Goal: Task Accomplishment & Management: Manage account settings

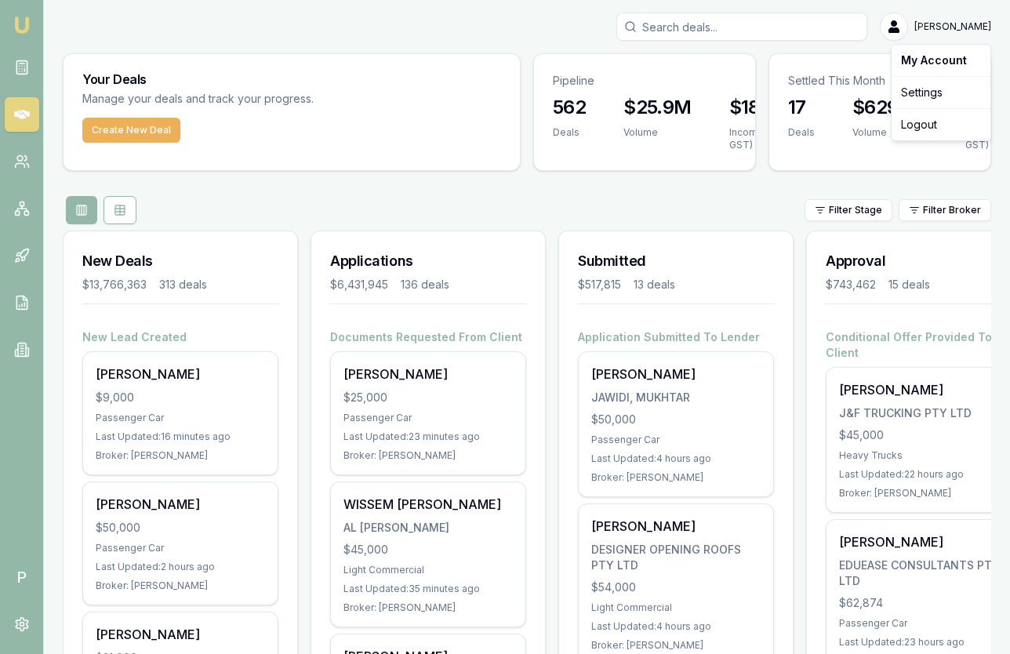
click at [949, 27] on html "Emu Broker P Matt Leeburn Toggle Menu Your Deals Manage your deals and track yo…" at bounding box center [505, 327] width 1010 height 654
click at [917, 123] on div "Logout" at bounding box center [941, 124] width 93 height 25
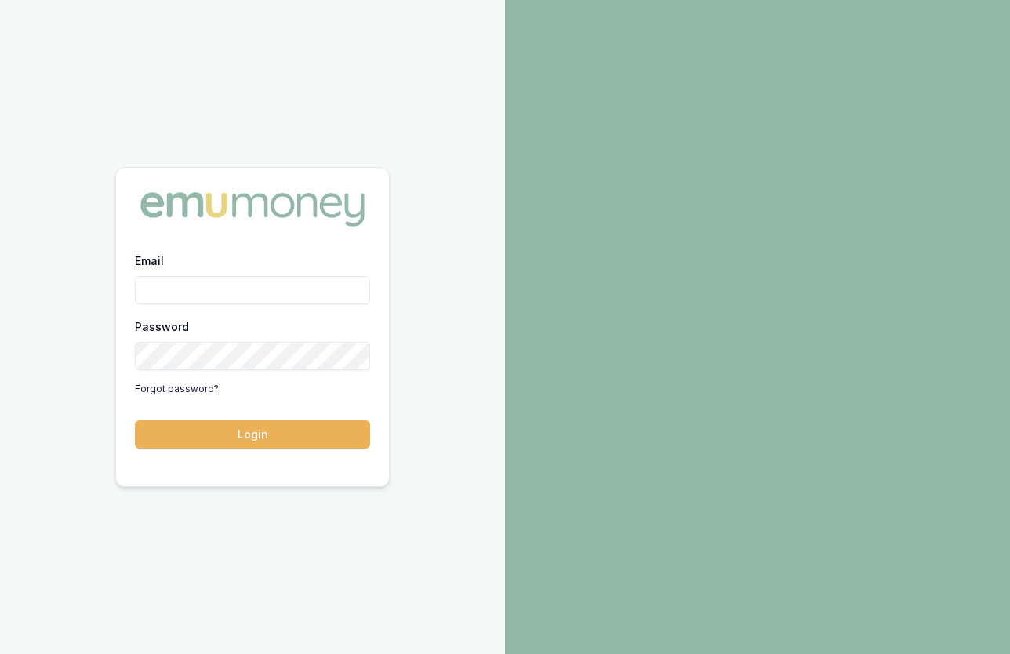
click at [200, 292] on input "Email" at bounding box center [252, 290] width 235 height 28
click at [270, 288] on input "Email" at bounding box center [252, 290] width 235 height 28
paste input "m+broker@emumoney.com.au"
type input "m+broker@emumoney.com.au"
click at [247, 432] on button "Login" at bounding box center [252, 434] width 235 height 28
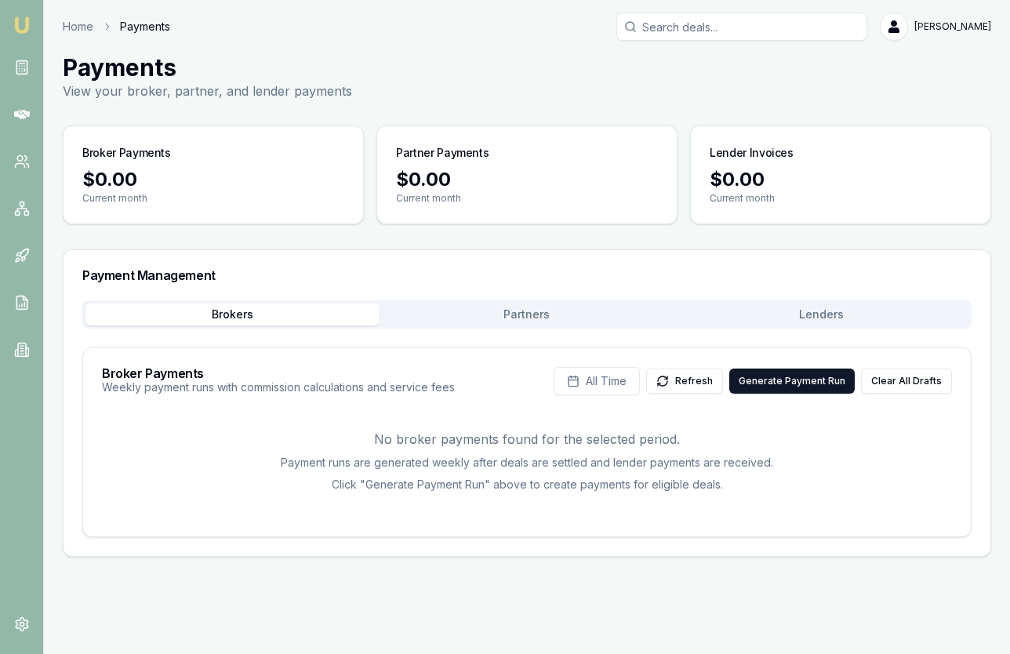
click at [515, 318] on button "Partners" at bounding box center [526, 314] width 294 height 22
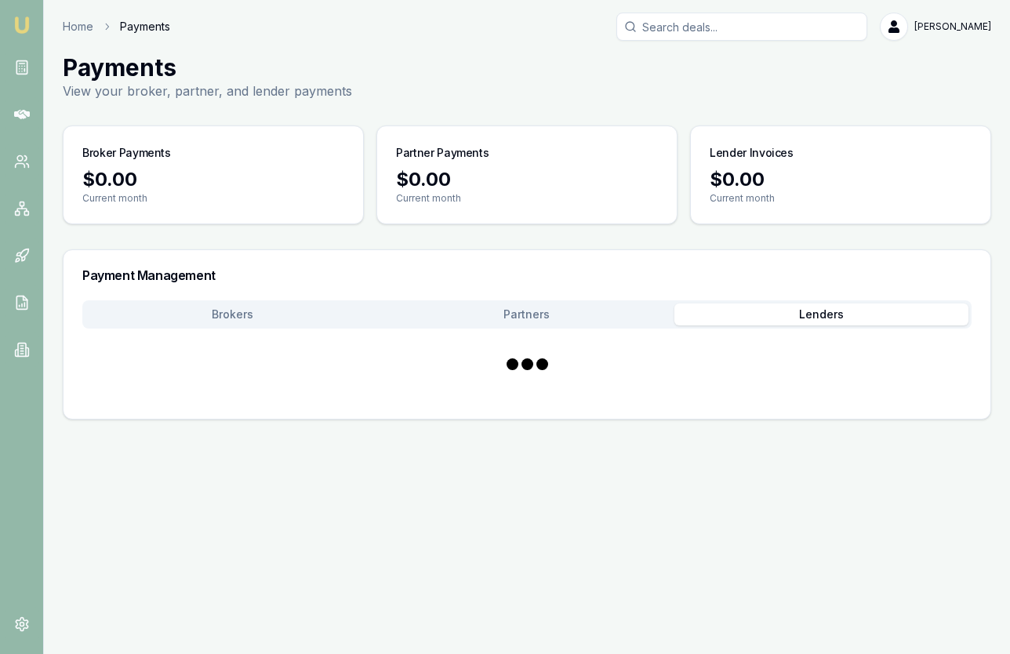
click at [761, 310] on button "Lenders" at bounding box center [821, 314] width 294 height 22
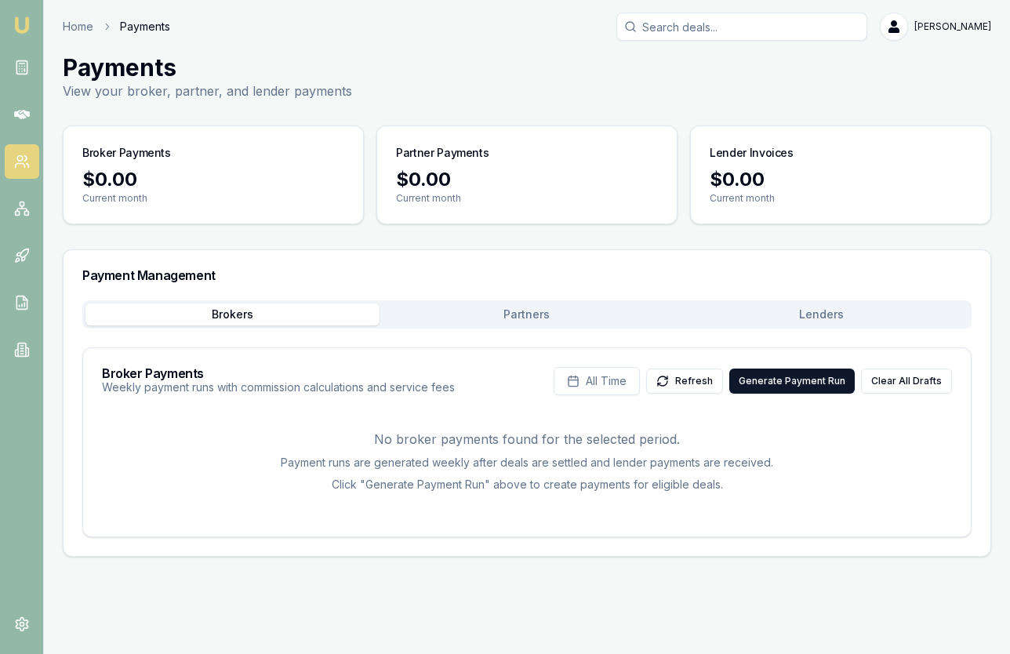
click at [22, 162] on icon at bounding box center [22, 162] width 16 height 16
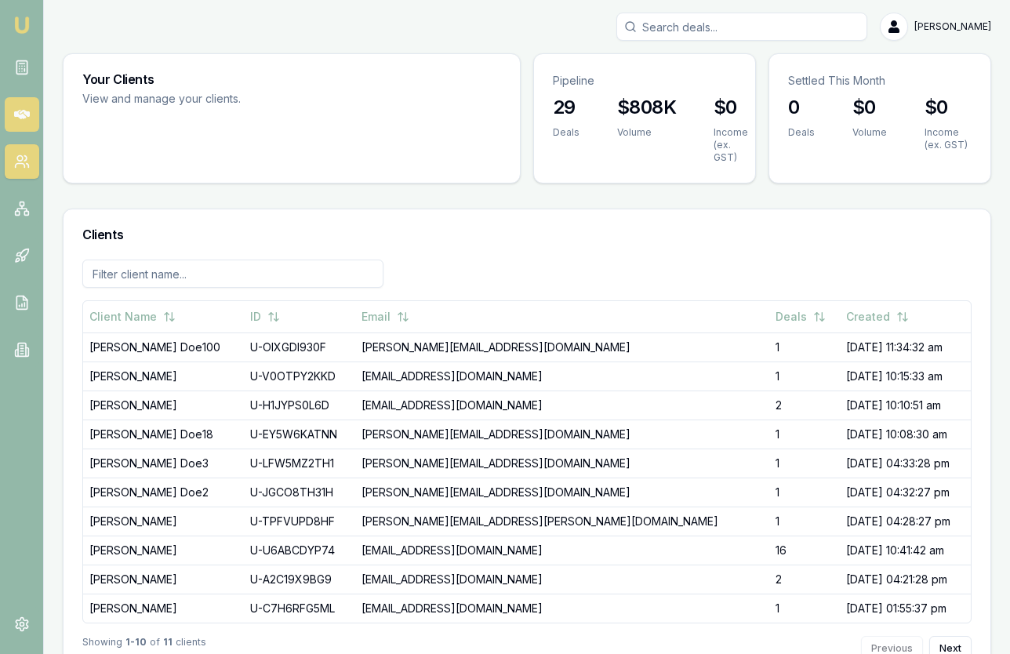
click at [21, 118] on icon at bounding box center [22, 114] width 16 height 9
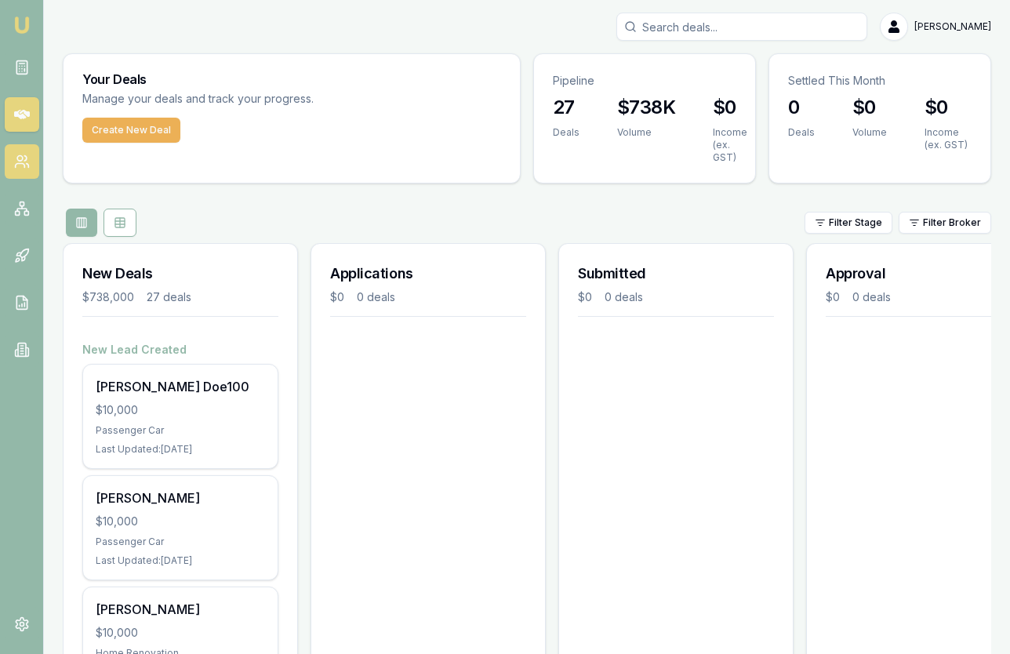
click at [22, 157] on circle at bounding box center [19, 158] width 5 height 5
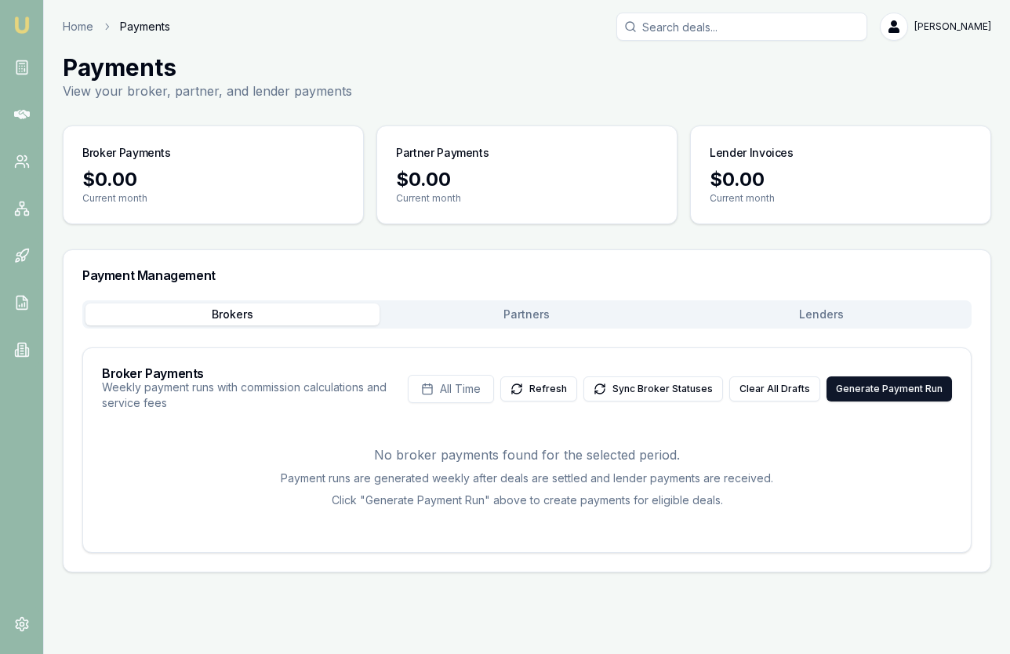
click at [767, 315] on button "Lenders" at bounding box center [821, 314] width 294 height 22
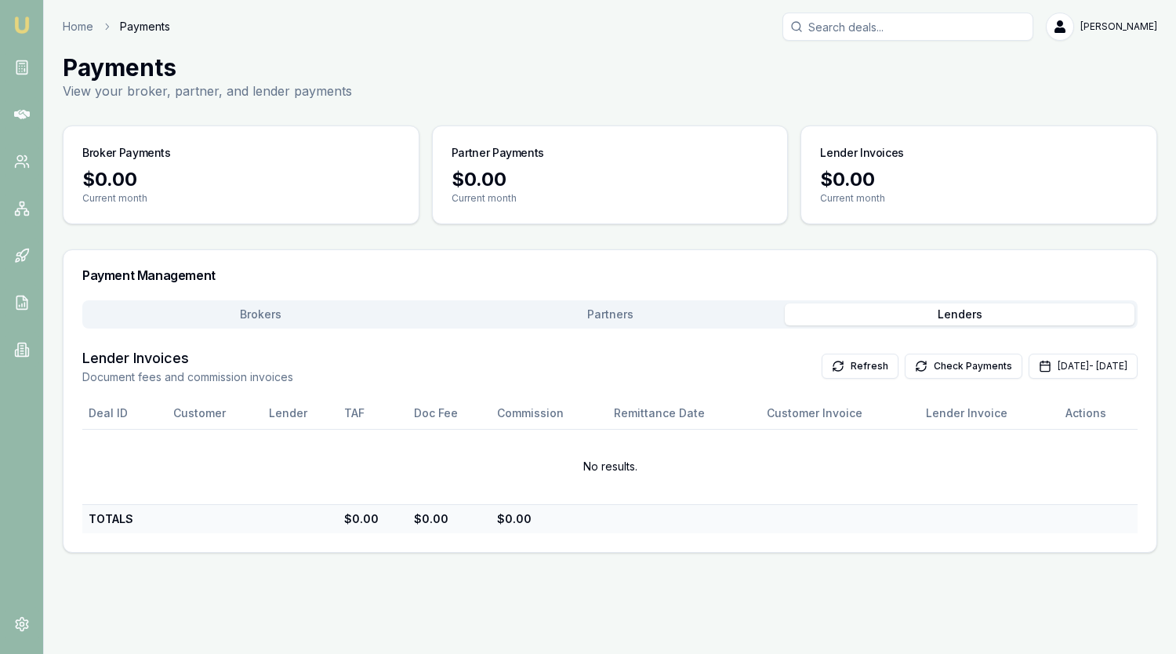
click at [408, 315] on button "Brokers" at bounding box center [260, 314] width 350 height 22
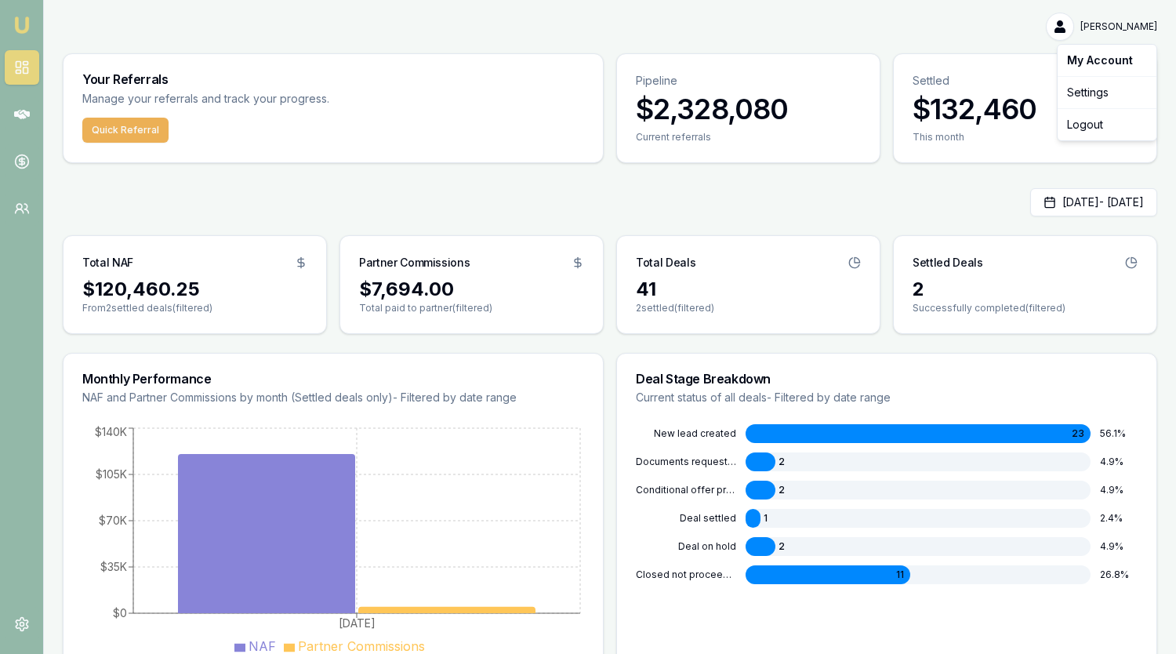
click at [1125, 28] on html "Emu Money [PERSON_NAME] Toggle Menu Your Referrals Manage your referrals and tr…" at bounding box center [588, 327] width 1176 height 654
